Goal: Find specific page/section: Find specific page/section

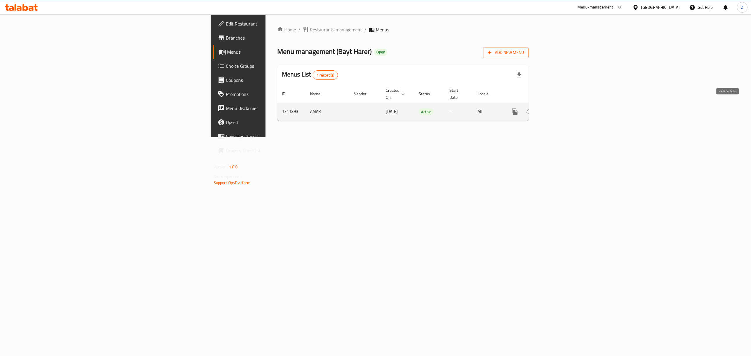
click at [564, 106] on link "enhanced table" at bounding box center [557, 112] width 14 height 14
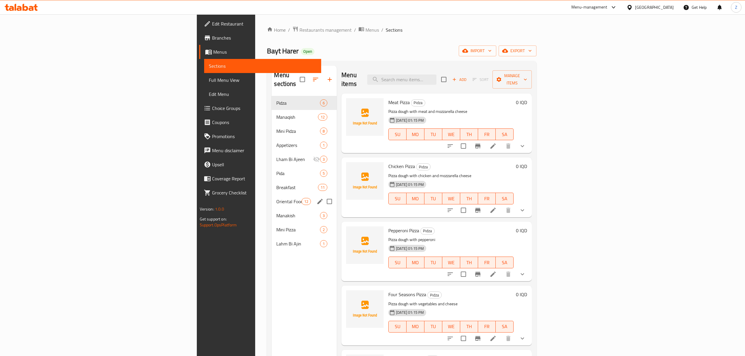
click at [271, 194] on div "Oriental Food 12" at bounding box center [303, 201] width 65 height 14
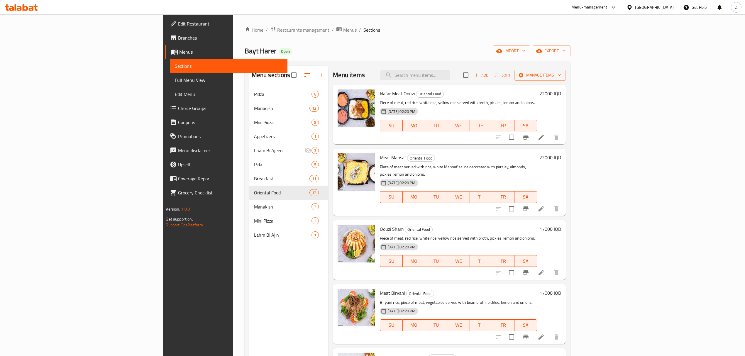
click at [277, 32] on span "Restaurants management" at bounding box center [303, 29] width 52 height 7
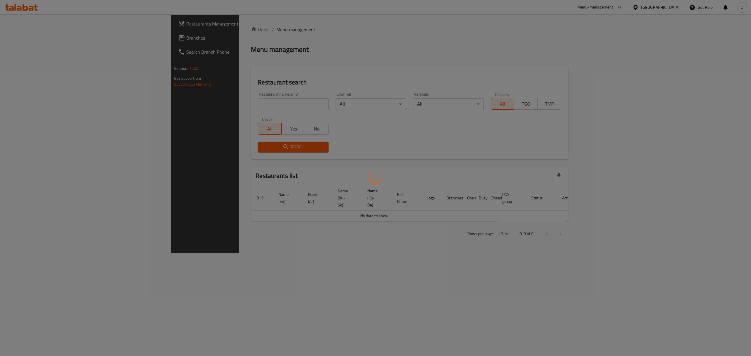
click at [198, 105] on div at bounding box center [375, 178] width 751 height 356
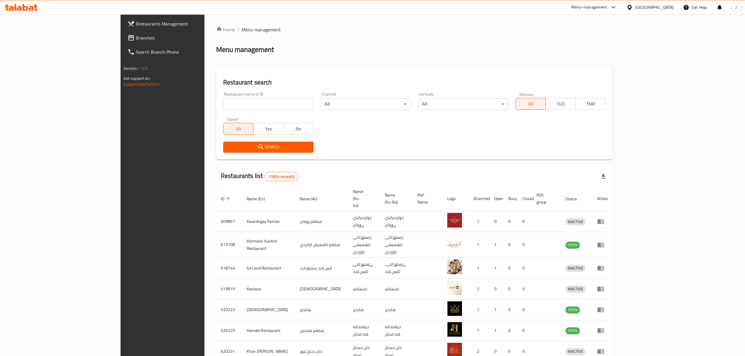
click at [223, 105] on input "search" at bounding box center [268, 104] width 90 height 12
type input "الضياء"
click button "Search" at bounding box center [268, 147] width 90 height 11
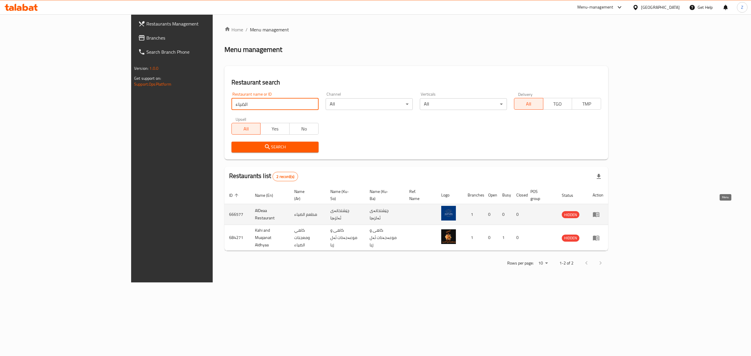
click at [599, 212] on icon "enhanced table" at bounding box center [596, 214] width 6 height 5
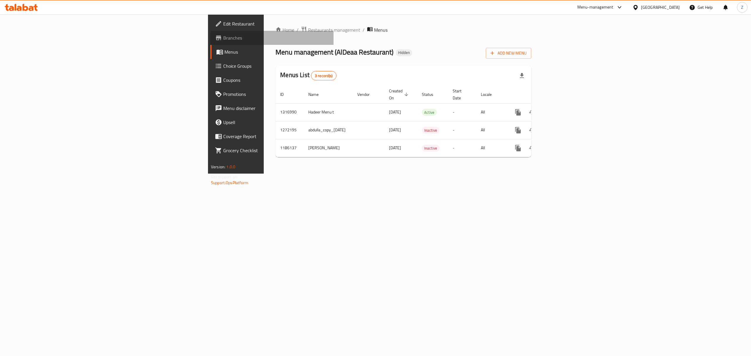
click at [223, 39] on span "Branches" at bounding box center [276, 37] width 106 height 7
